Goal: Transaction & Acquisition: Subscribe to service/newsletter

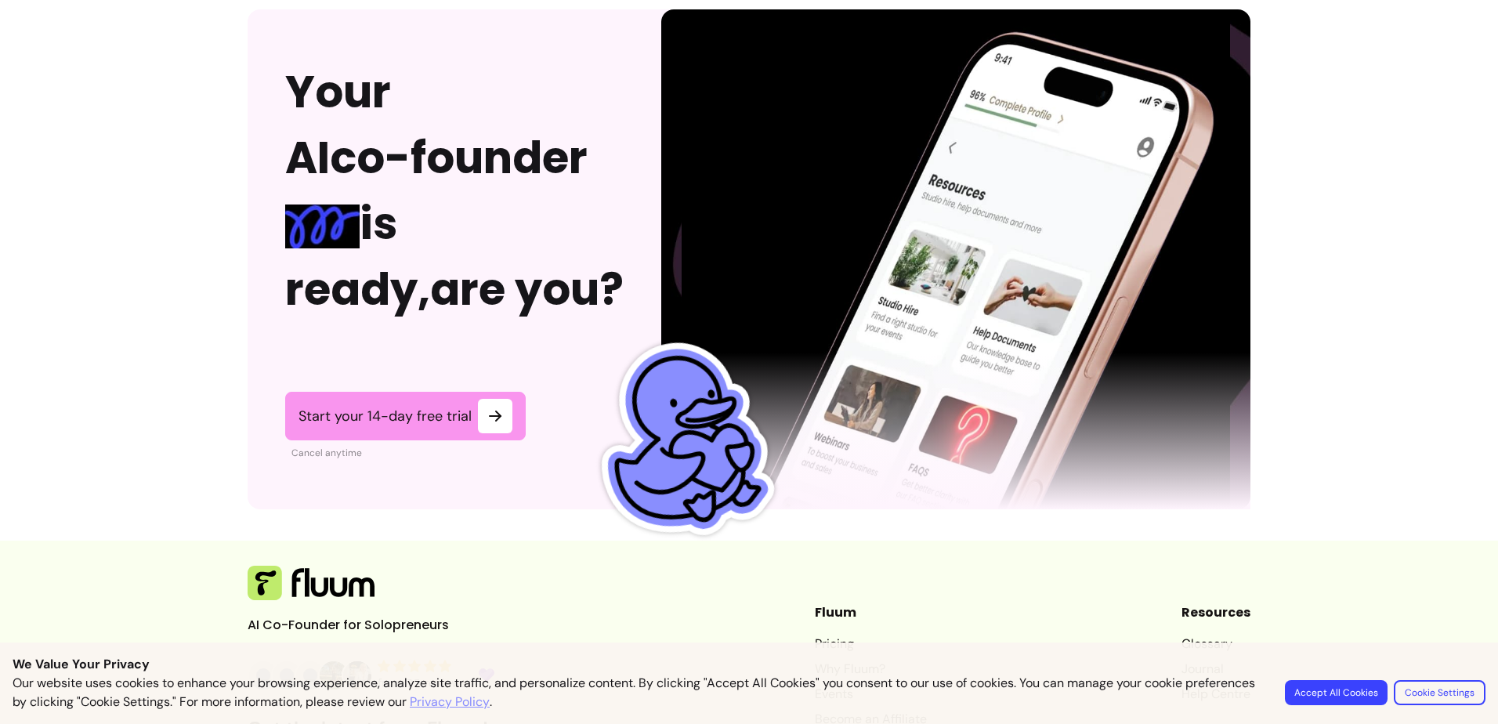
scroll to position [3876, 0]
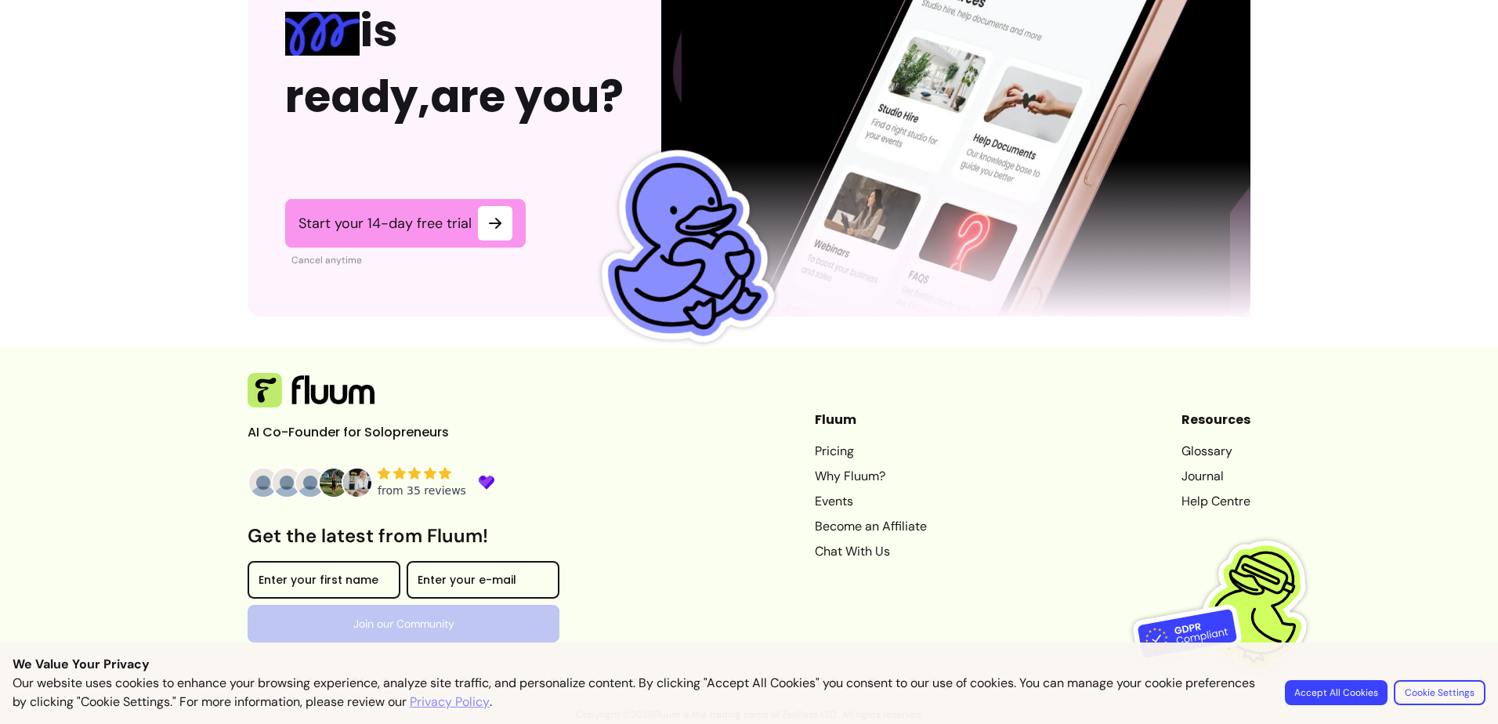
click at [744, 696] on button "Accept All Cookies" at bounding box center [1336, 692] width 103 height 25
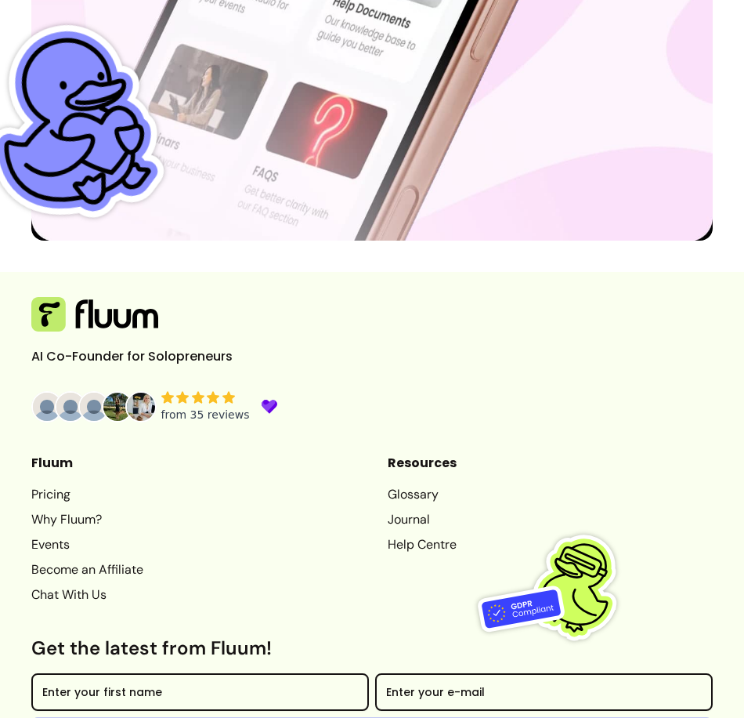
scroll to position [4714, 0]
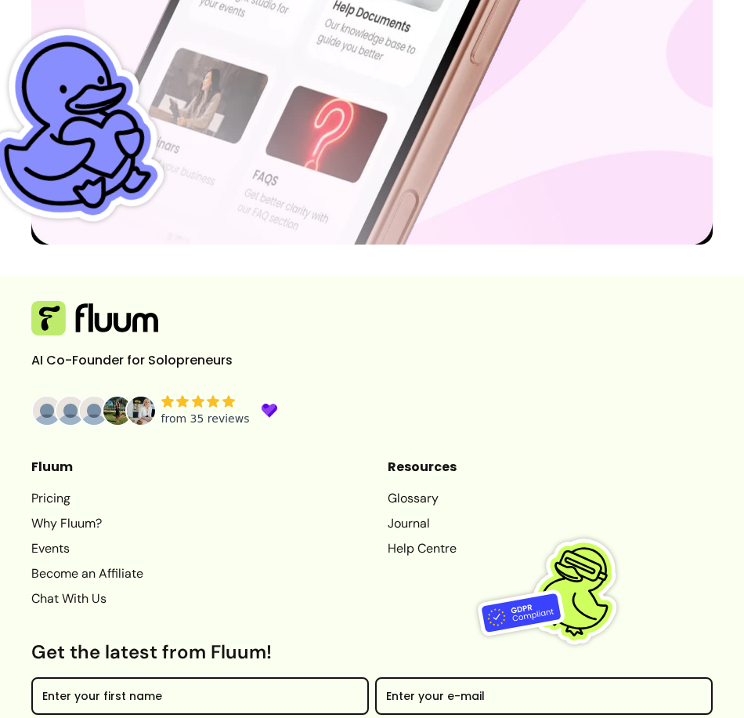
click at [84, 533] on link "Why Fluum?" at bounding box center [193, 523] width 325 height 19
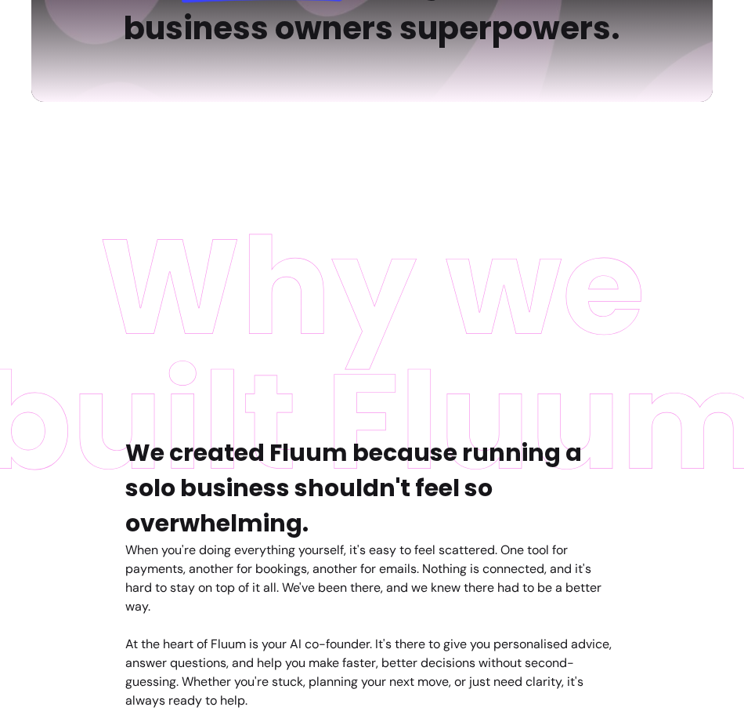
scroll to position [285, 0]
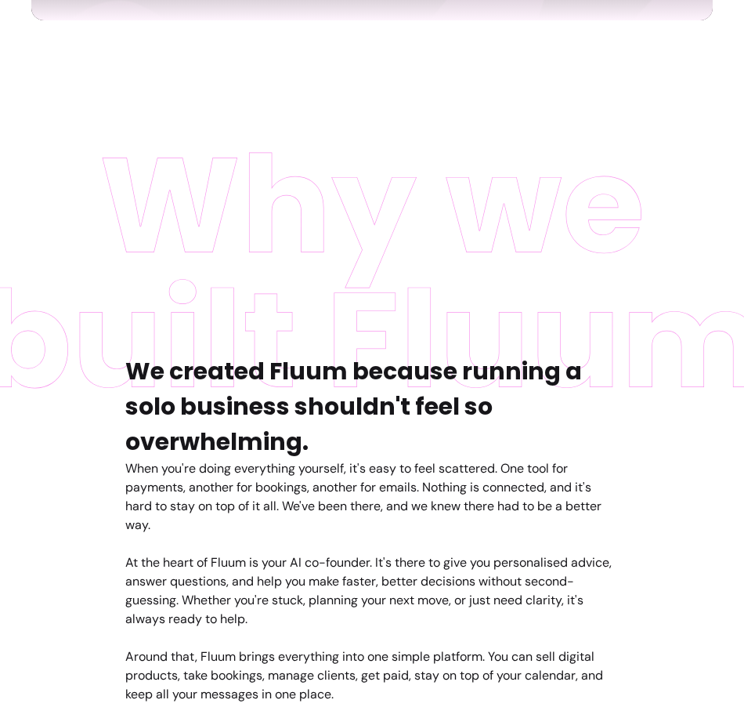
click at [264, 370] on h4 "We created Fluum because running a solo business shouldn't feel so overwhelming." at bounding box center [372, 406] width 494 height 106
click at [271, 374] on h4 "We created Fluum because running a solo business shouldn't feel so overwhelming." at bounding box center [372, 406] width 494 height 106
drag, startPoint x: 267, startPoint y: 373, endPoint x: 339, endPoint y: 374, distance: 71.3
click at [339, 374] on h4 "We created Fluum because running a solo business shouldn't feel so overwhelming." at bounding box center [372, 406] width 494 height 106
copy h4 "Fluum"
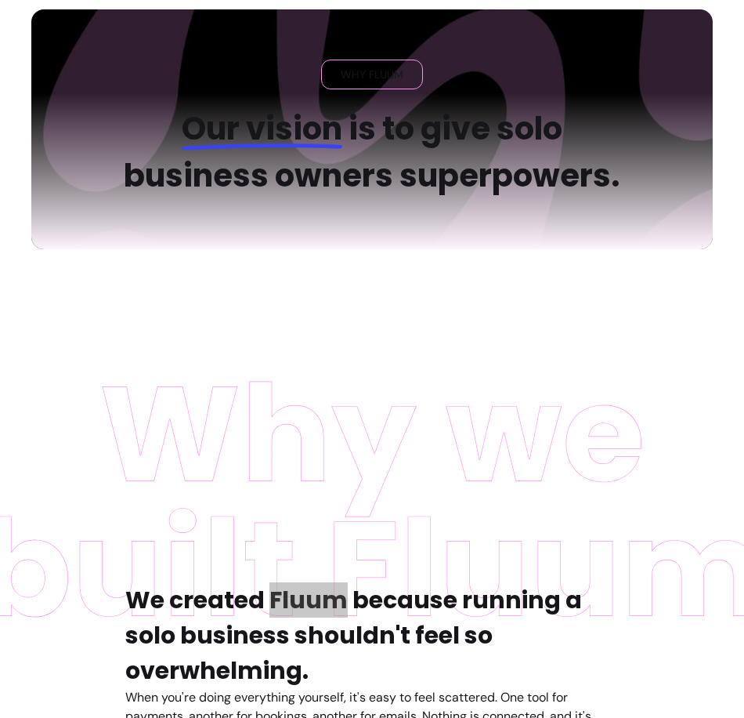
scroll to position [0, 0]
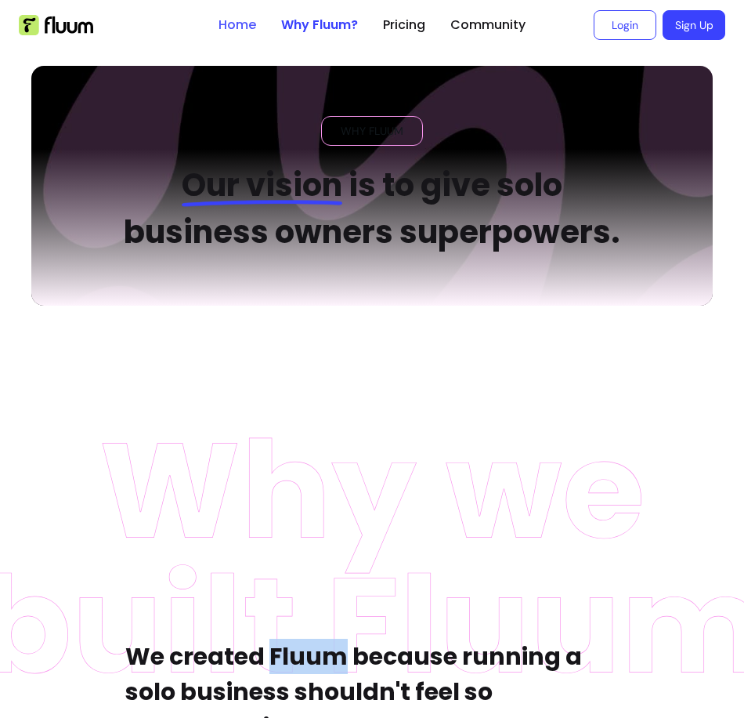
click at [219, 19] on link "Home" at bounding box center [238, 25] width 38 height 19
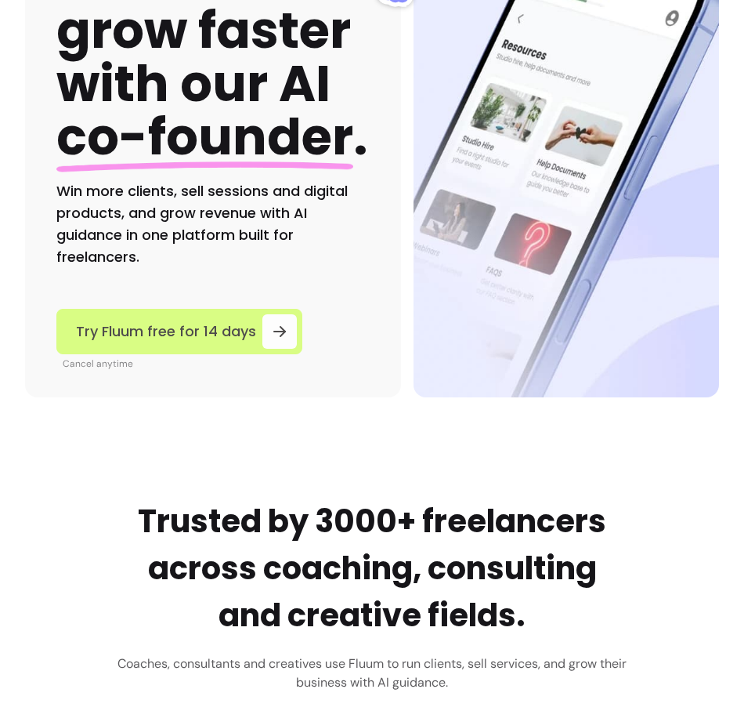
scroll to position [235, 0]
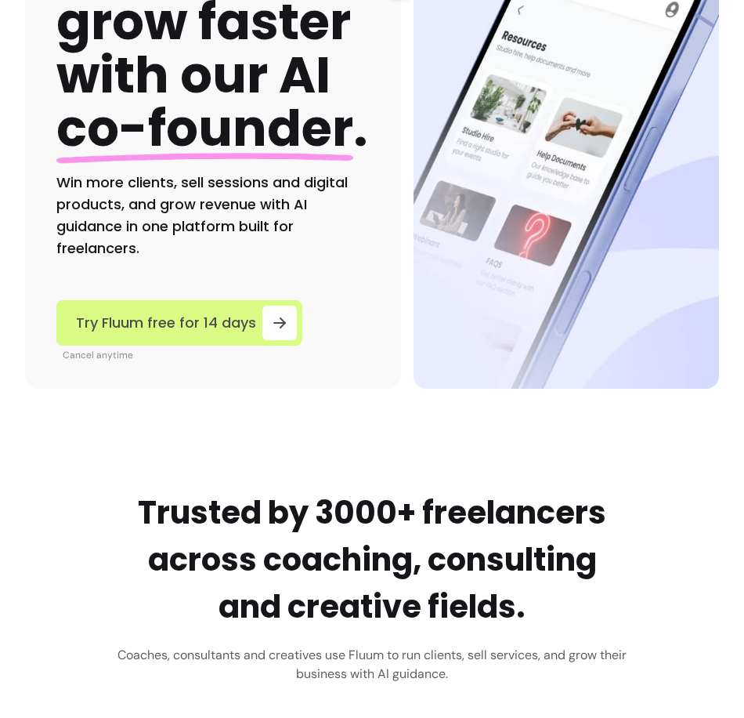
click at [230, 331] on span "Try Fluum free for 14 days" at bounding box center [166, 323] width 180 height 22
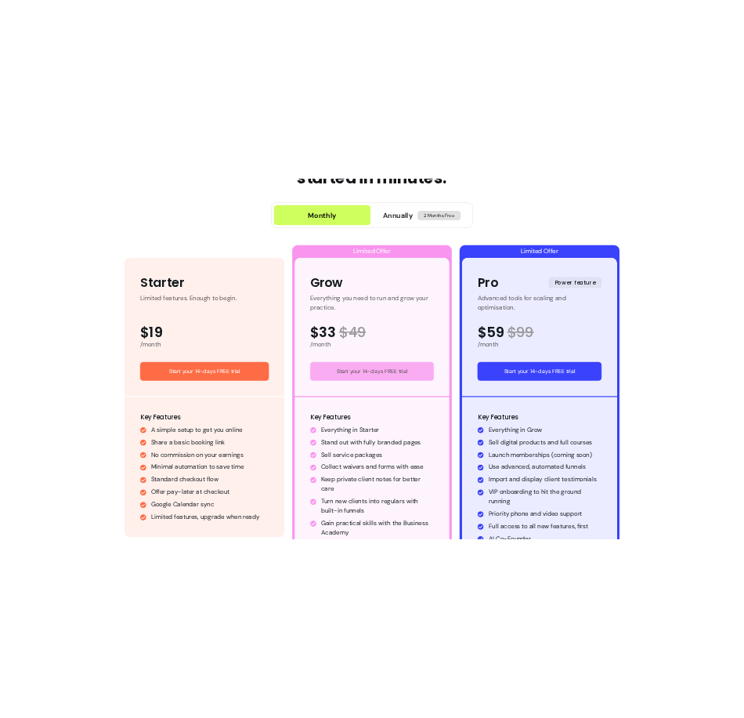
scroll to position [784, 0]
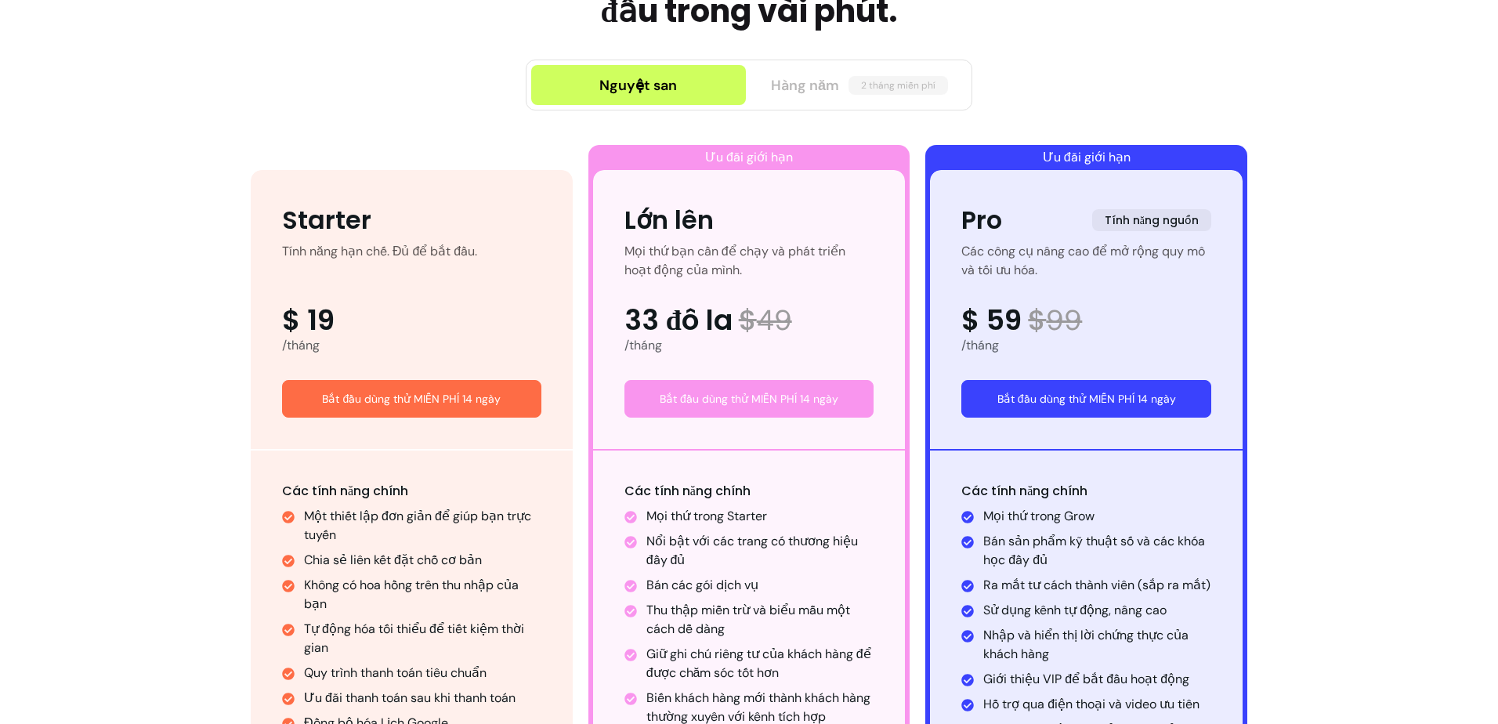
click at [744, 78] on span "Hàng năm" at bounding box center [805, 85] width 68 height 22
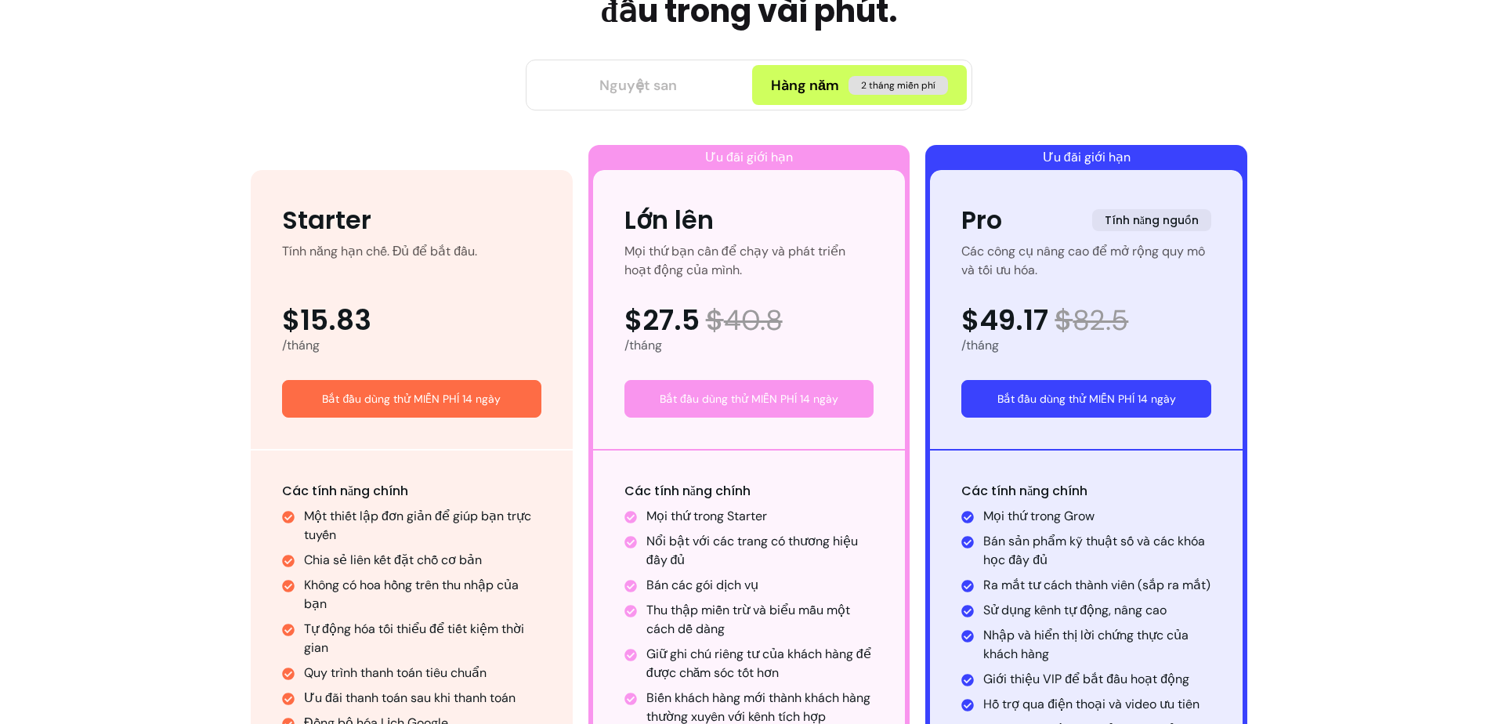
click at [669, 79] on div "Nguyệt san" at bounding box center [638, 85] width 78 height 22
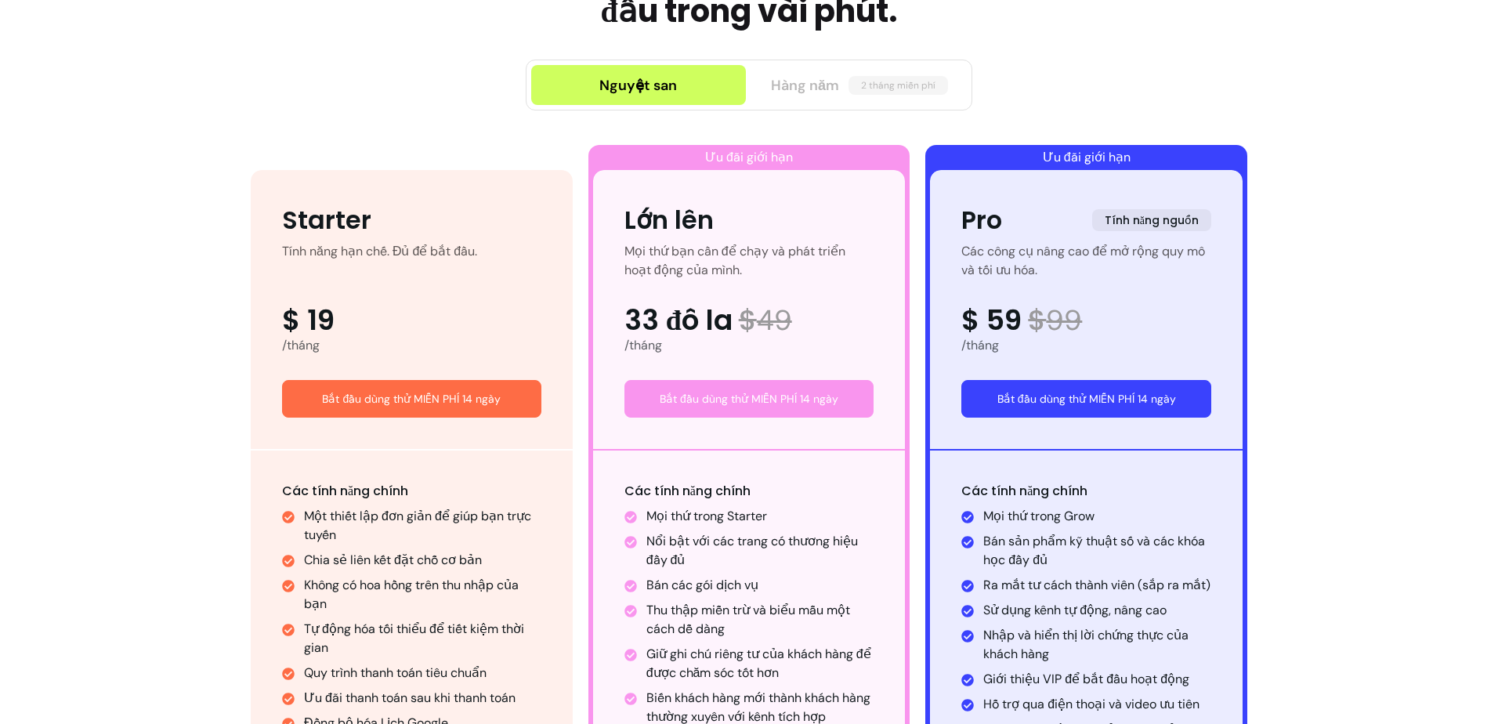
click at [744, 80] on span "Hàng năm" at bounding box center [805, 85] width 68 height 22
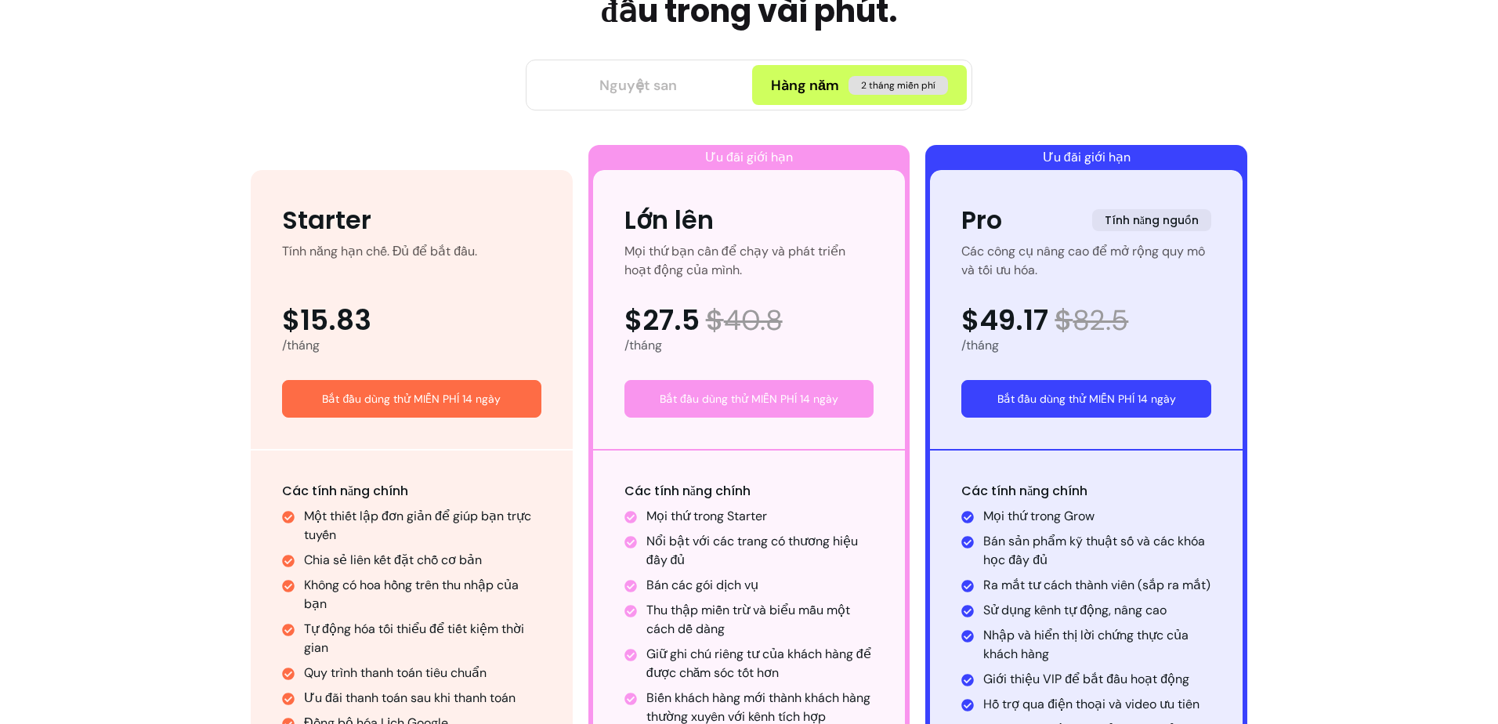
click at [651, 81] on div "Nguyệt san" at bounding box center [638, 85] width 78 height 22
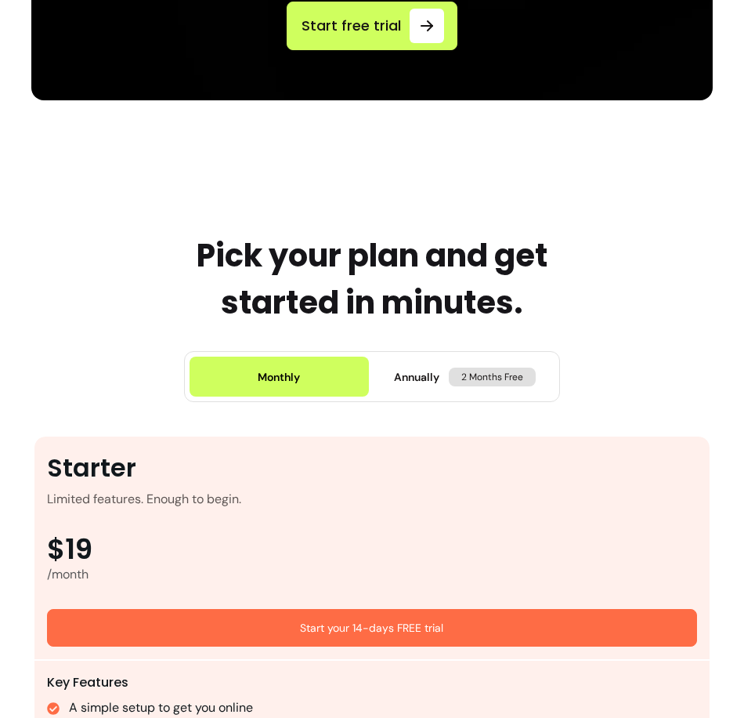
scroll to position [392, 0]
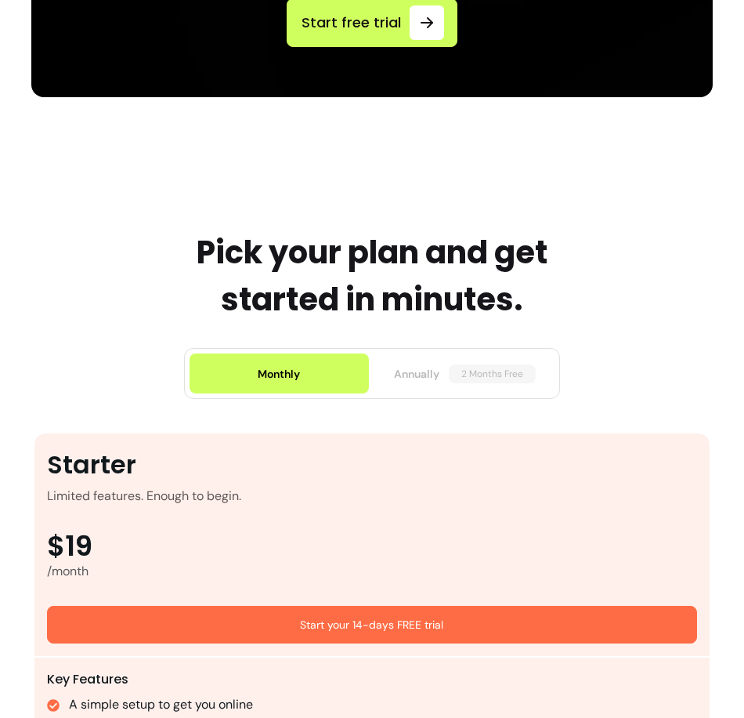
click at [407, 368] on span "Annually" at bounding box center [416, 374] width 45 height 16
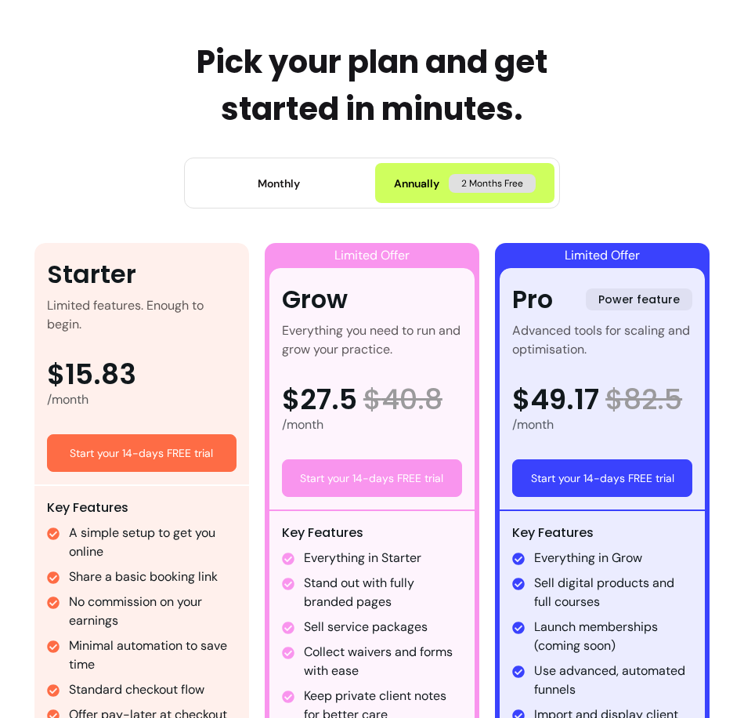
scroll to position [627, 0]
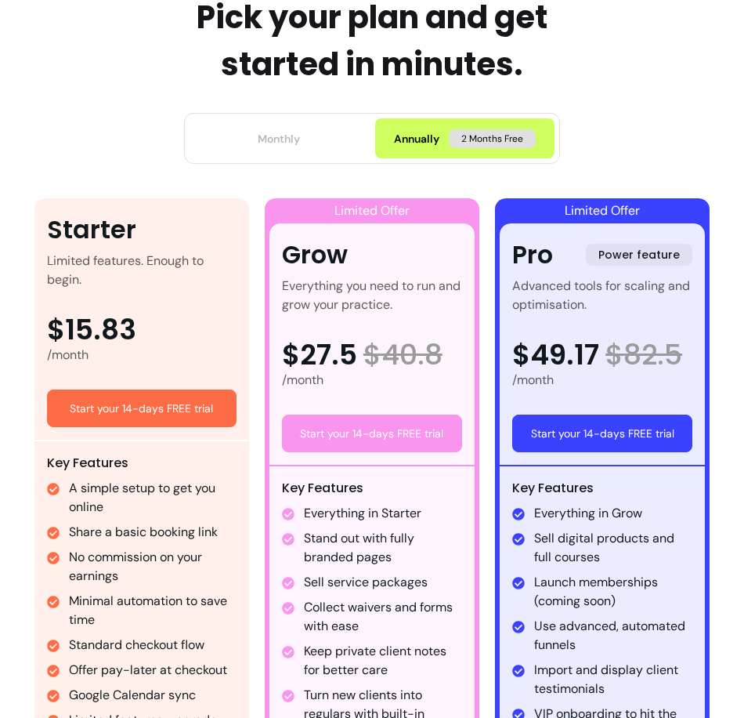
click at [292, 150] on button "Monthly" at bounding box center [279, 138] width 179 height 40
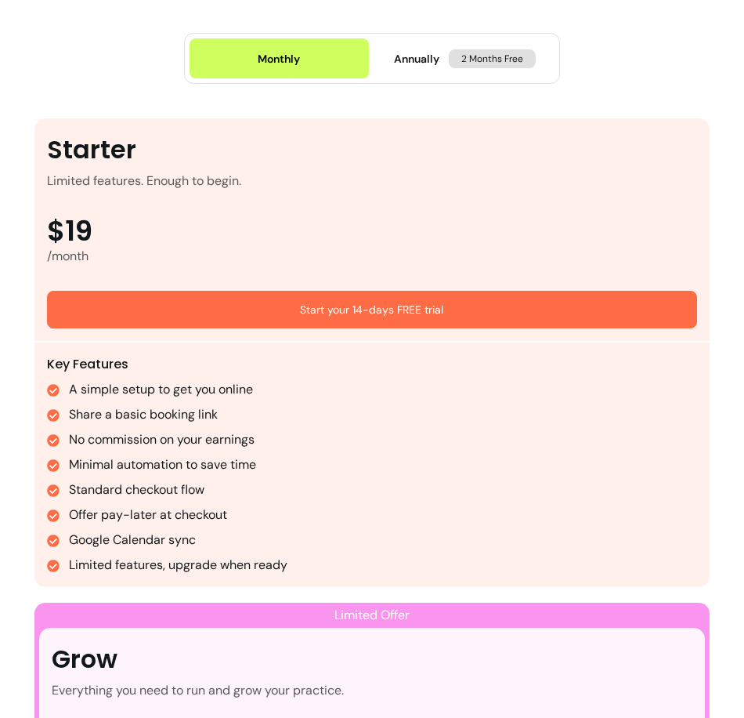
scroll to position [705, 0]
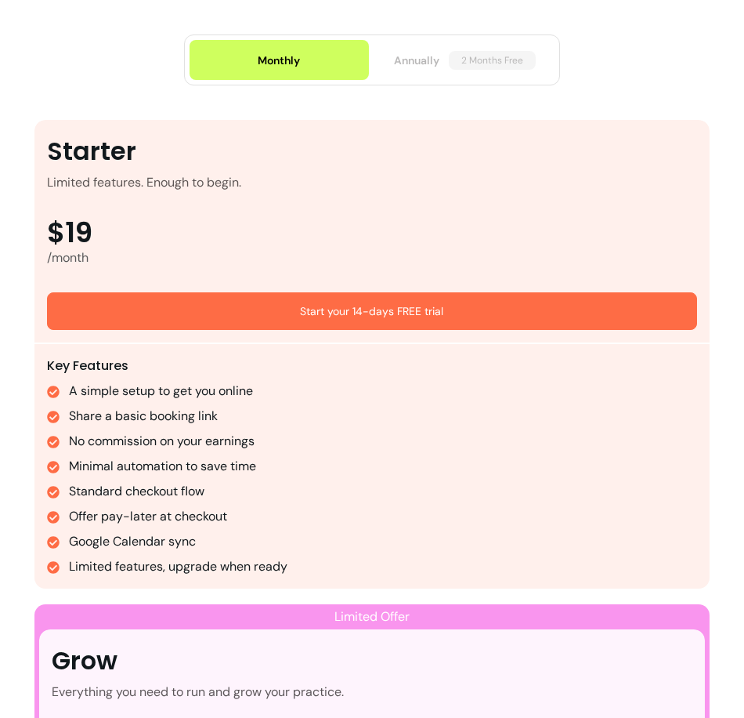
click at [424, 53] on span "Annually" at bounding box center [416, 61] width 45 height 16
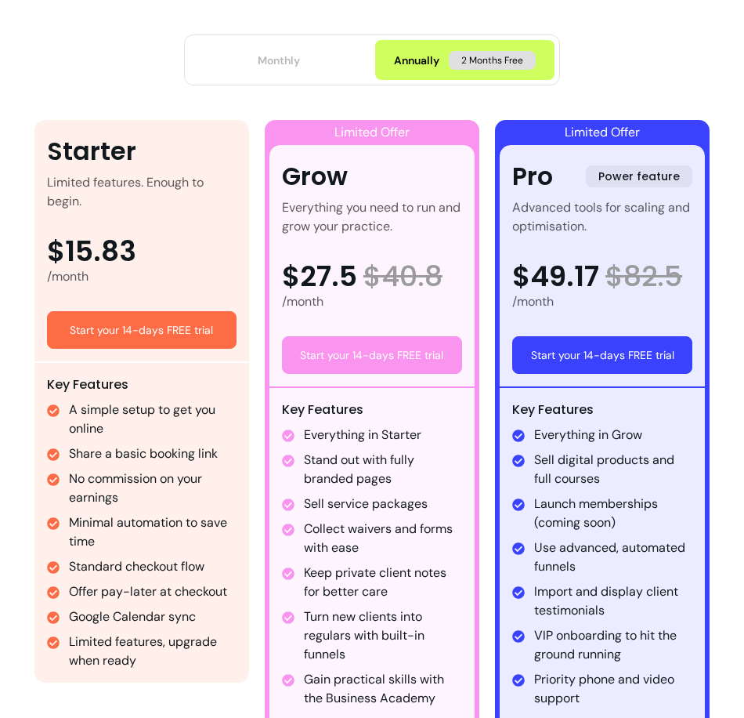
click at [287, 56] on div "Monthly" at bounding box center [279, 61] width 42 height 16
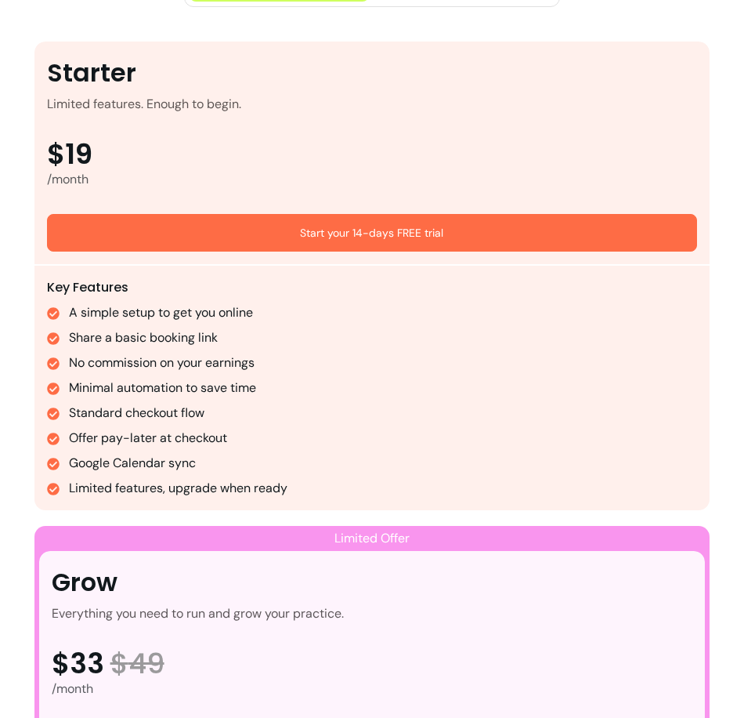
scroll to position [549, 0]
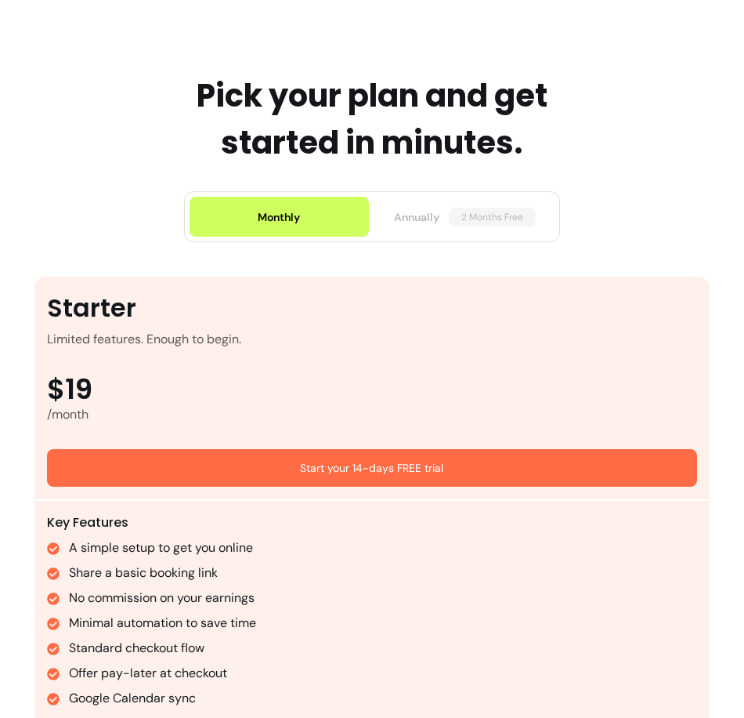
click at [419, 217] on span "Annually" at bounding box center [416, 217] width 45 height 16
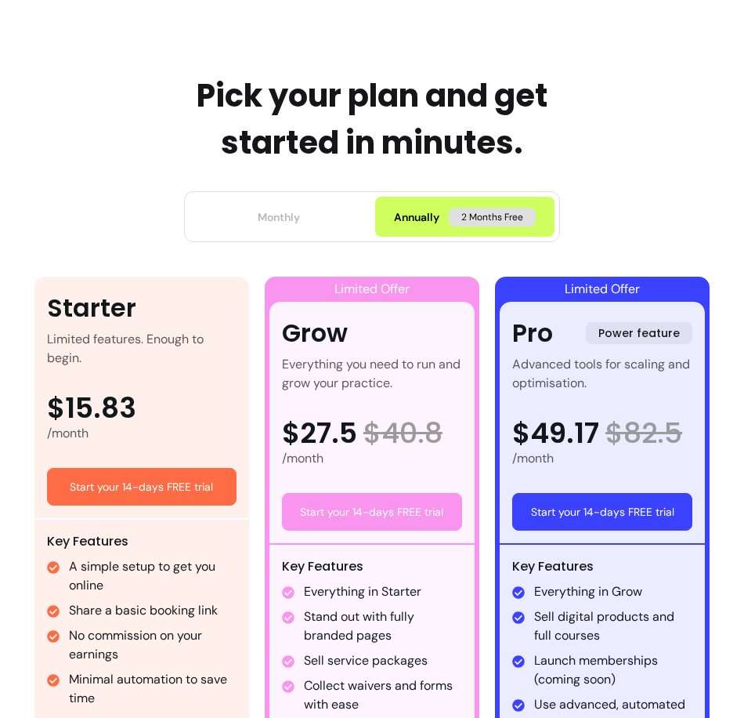
click at [268, 219] on div "Monthly" at bounding box center [279, 217] width 42 height 16
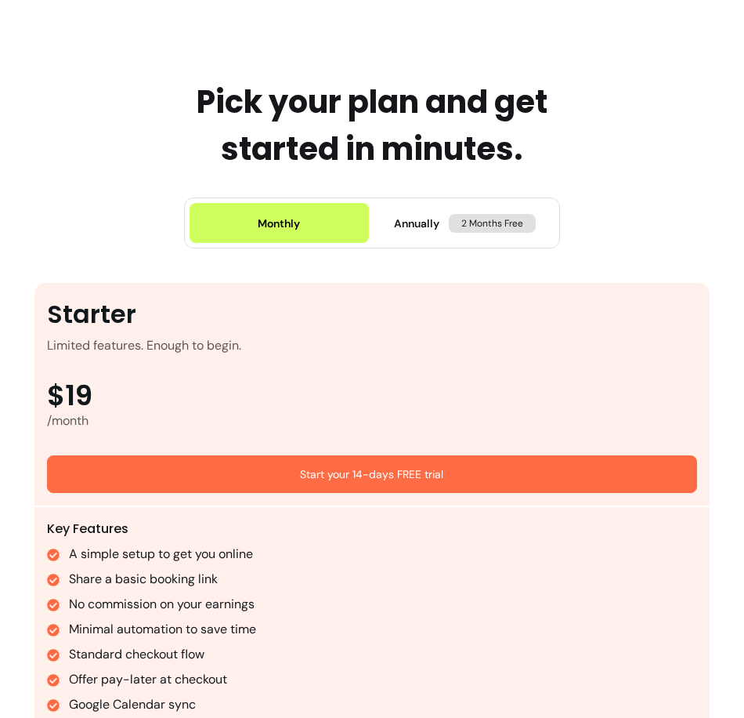
scroll to position [392, 0]
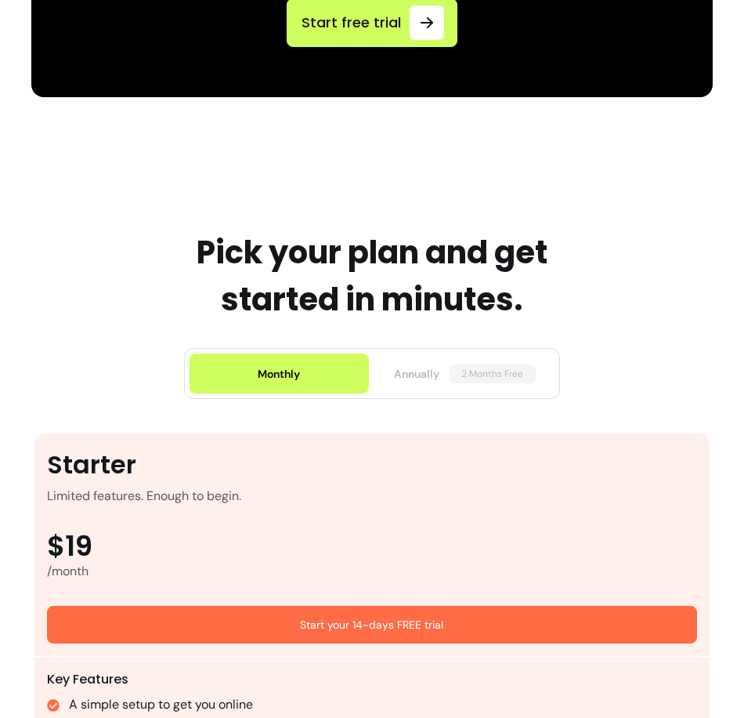
click at [411, 377] on span "Annually" at bounding box center [416, 374] width 45 height 16
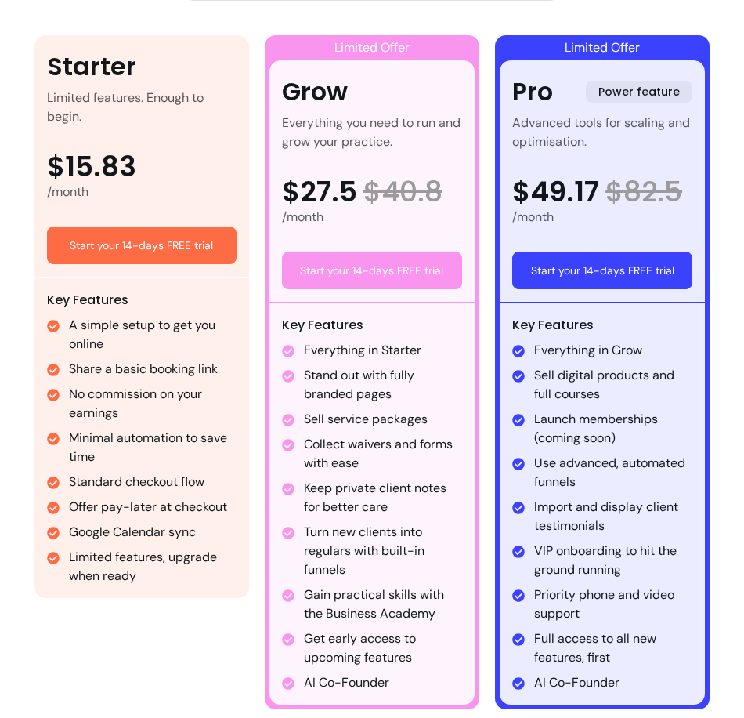
scroll to position [784, 0]
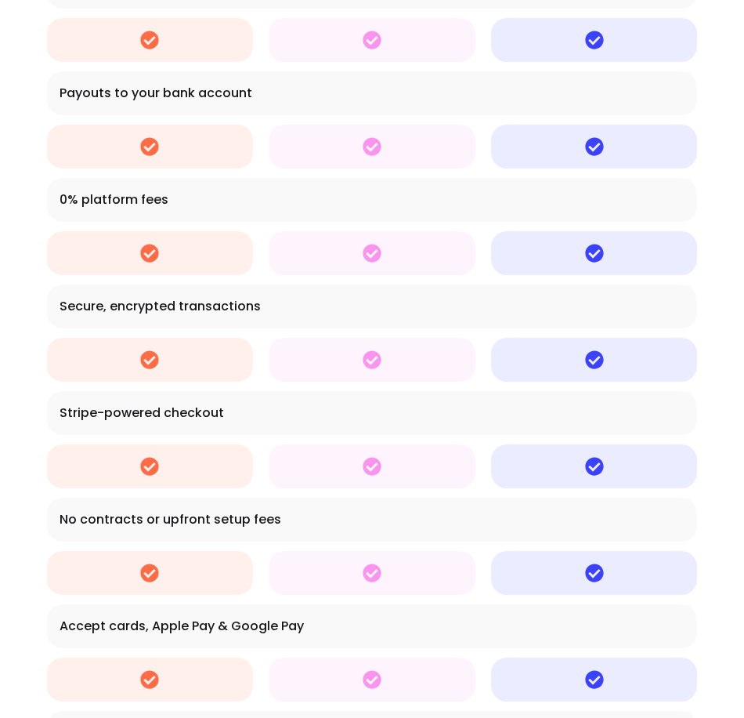
scroll to position [5877, 0]
